Goal: Task Accomplishment & Management: Manage account settings

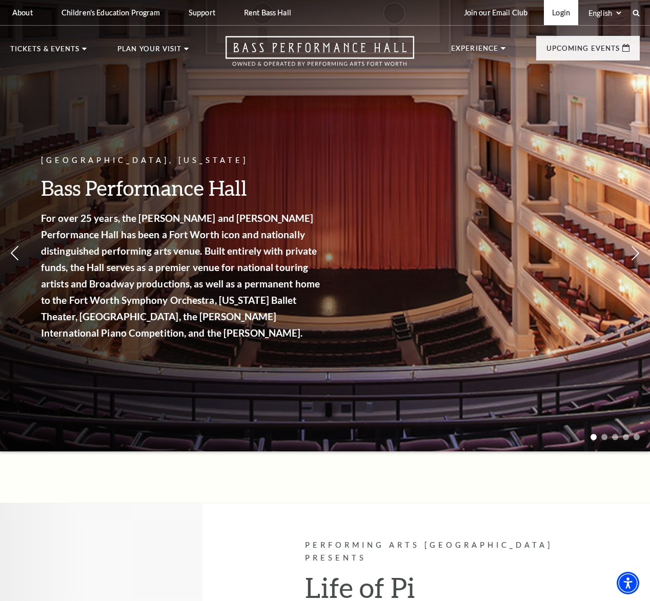
click at [551, 12] on link "Login" at bounding box center [561, 12] width 34 height 25
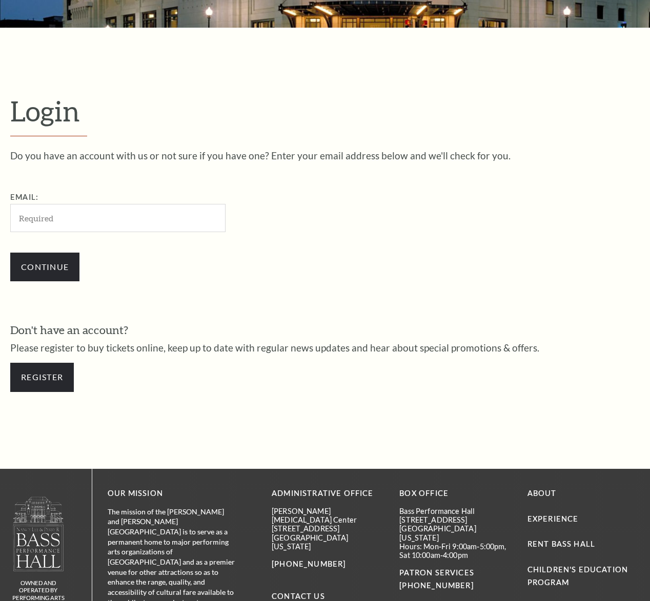
scroll to position [273, 0]
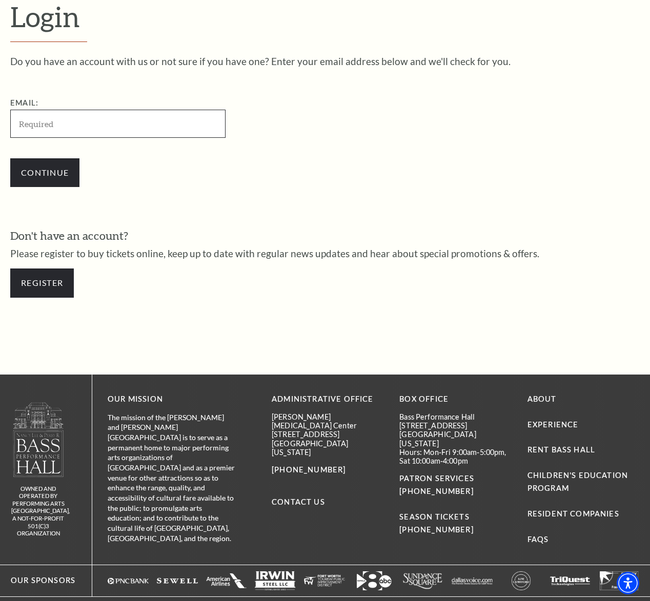
type input "Mwl12@icloud.com"
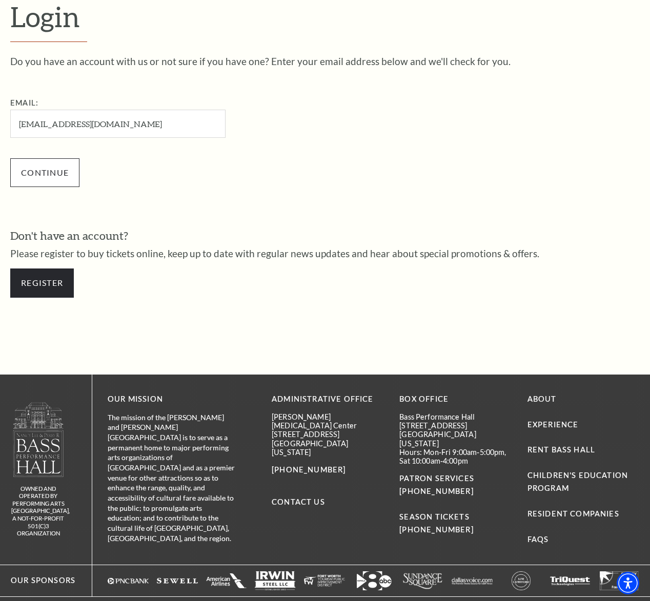
click at [39, 171] on input "Continue" at bounding box center [44, 172] width 69 height 29
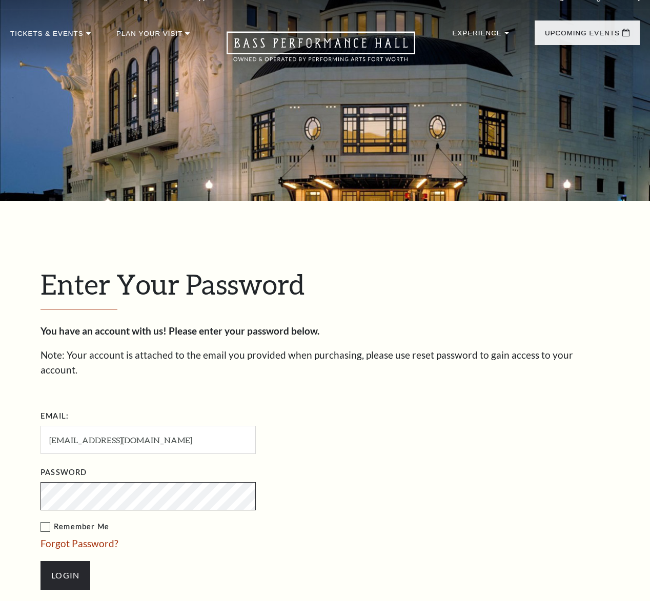
scroll to position [283, 0]
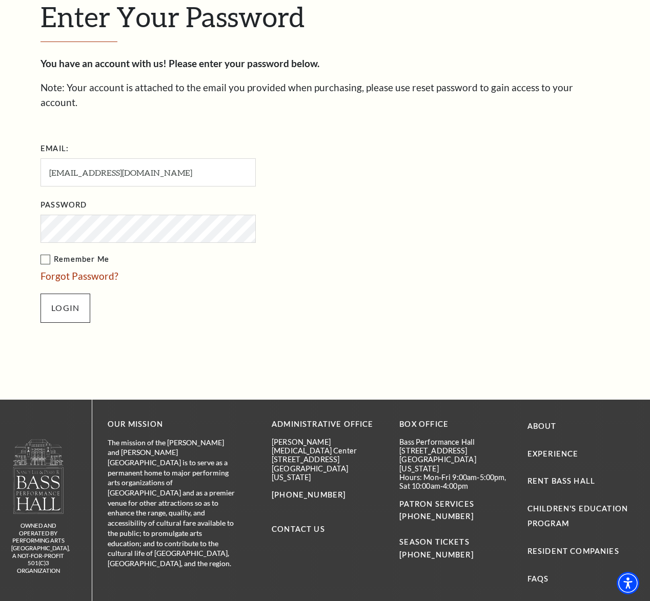
click at [57, 294] on input "Login" at bounding box center [65, 308] width 50 height 29
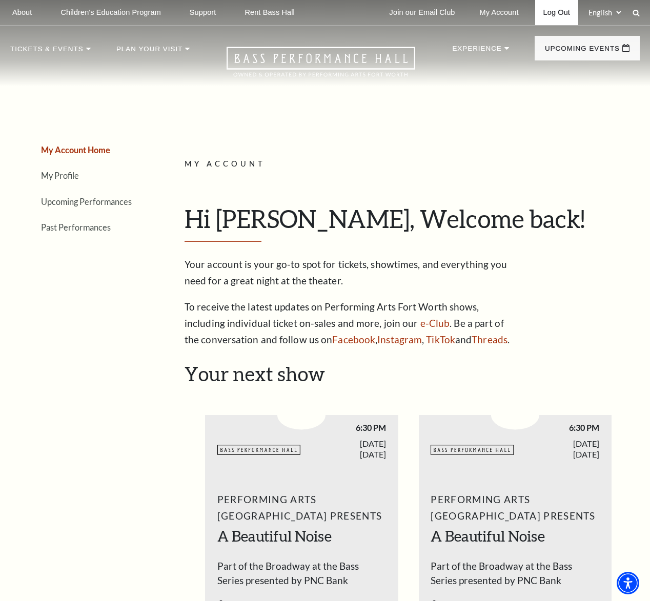
click at [553, 12] on link "Log Out" at bounding box center [556, 12] width 43 height 25
